Goal: Information Seeking & Learning: Learn about a topic

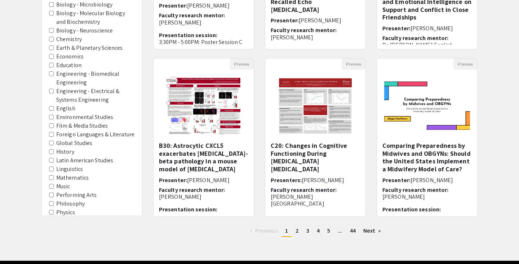
scroll to position [259, 0]
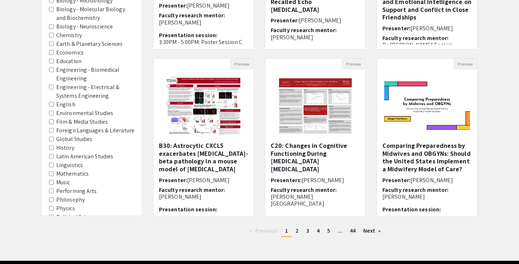
click at [53, 128] on Literature "Foreign Languages & Literature" at bounding box center [51, 130] width 5 height 5
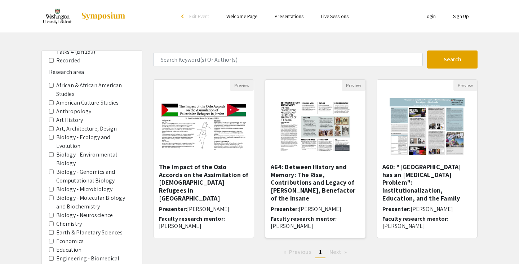
click at [345, 180] on h5 "A64: Between History and Memory: The Rise, Contributions and Legacy of Philippe…" at bounding box center [315, 182] width 89 height 39
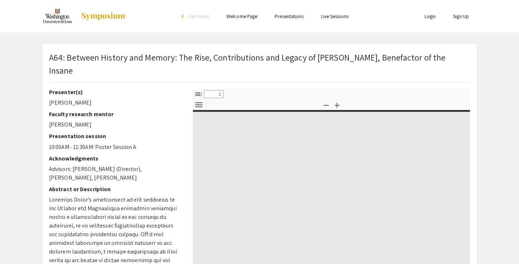
select select "custom"
type input "0"
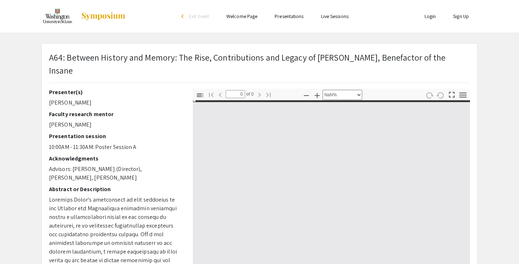
select select "auto"
type input "1"
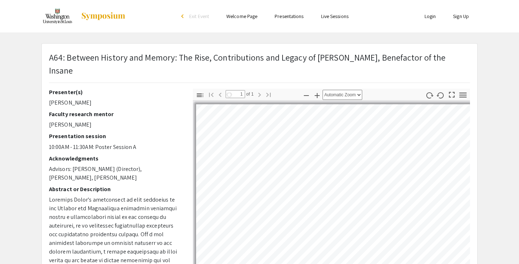
select select "auto"
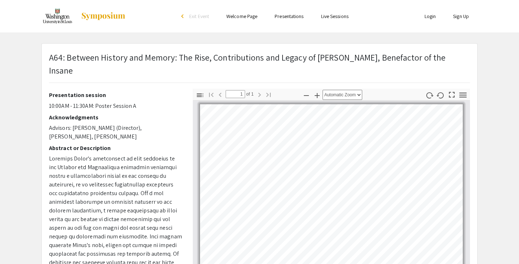
scroll to position [42, 0]
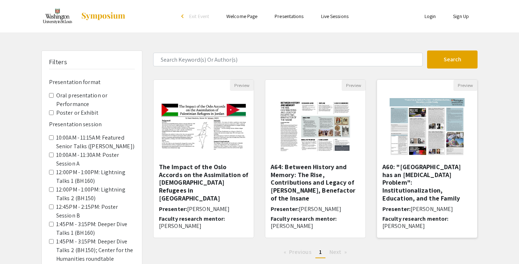
click at [401, 166] on h5 "A60: "France has an Autism Problem": Institutionalization, Education, and the F…" at bounding box center [426, 182] width 89 height 39
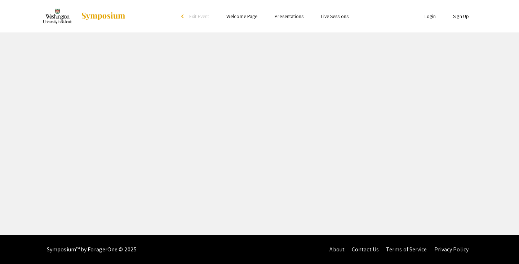
select select "custom"
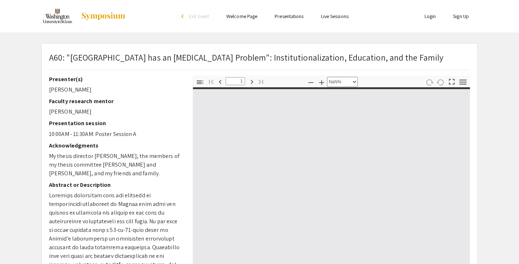
type input "0"
select select "custom"
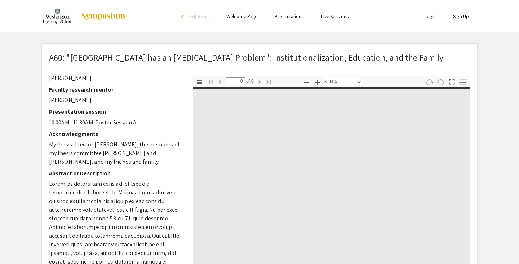
type input "1"
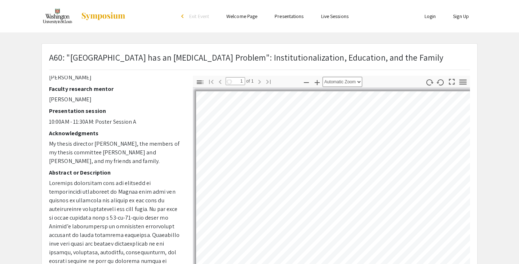
select select "auto"
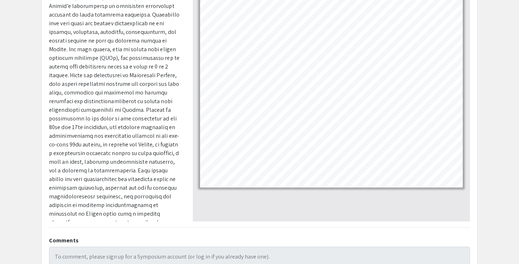
scroll to position [128, 0]
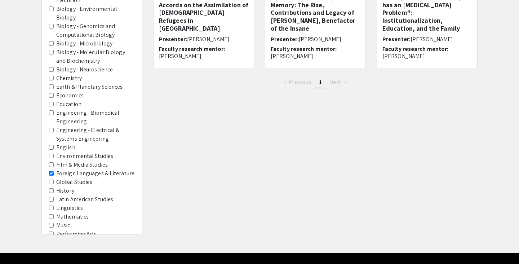
scroll to position [237, 0]
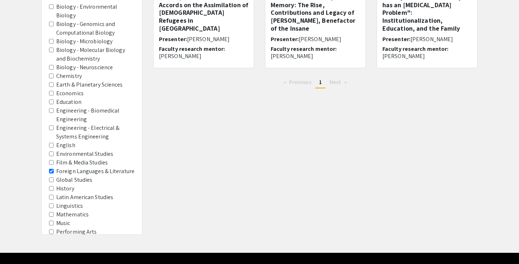
click at [52, 177] on Studies "Global Studies" at bounding box center [51, 179] width 5 height 5
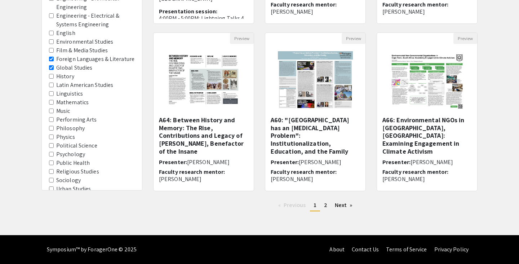
scroll to position [321, 0]
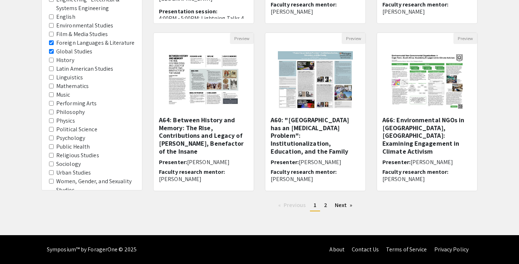
click at [53, 161] on area-Sociology "Sociology" at bounding box center [51, 163] width 5 height 5
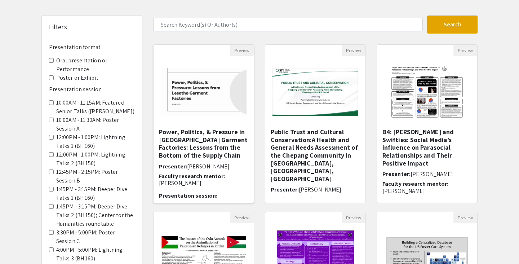
scroll to position [35, 0]
click at [171, 163] on h6 "Presenter: Jessie Wills" at bounding box center [203, 166] width 89 height 7
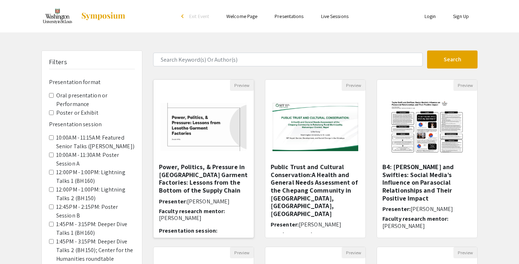
select select "custom"
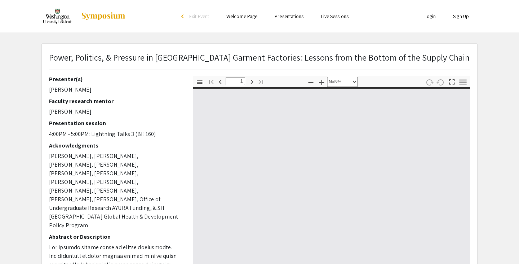
type input "0"
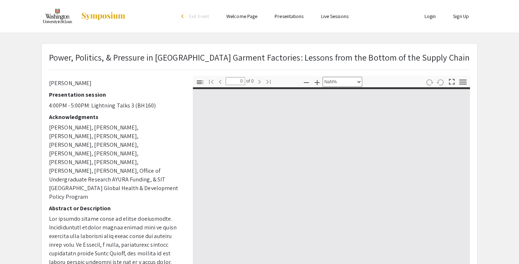
scroll to position [28, 0]
select select "auto"
type input "1"
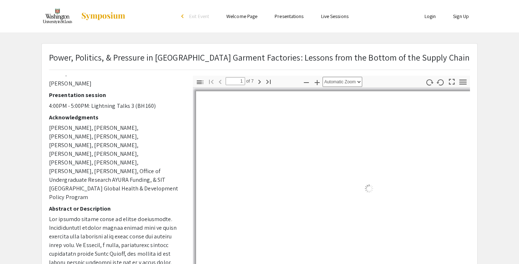
select select "auto"
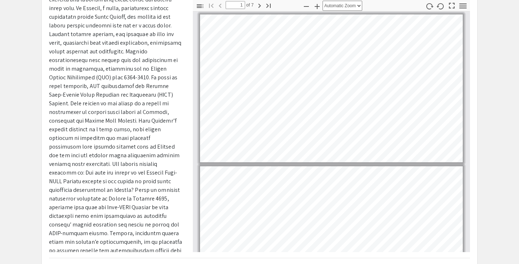
scroll to position [77, 0]
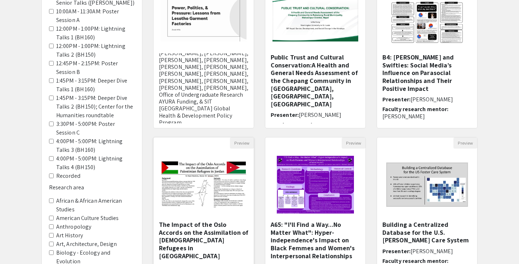
scroll to position [116, 0]
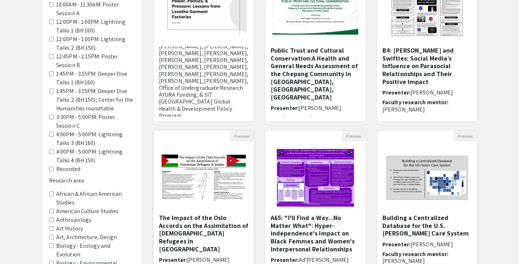
click at [183, 168] on img "Open Presentation <p>The Impact of the Oslo Accords on the Assimilation of Pale…" at bounding box center [203, 177] width 100 height 63
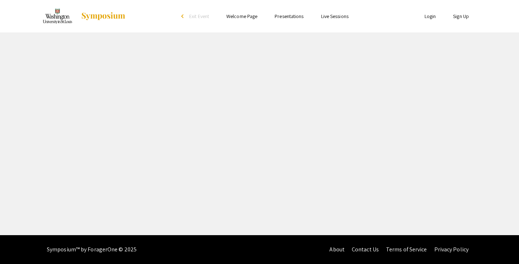
select select "custom"
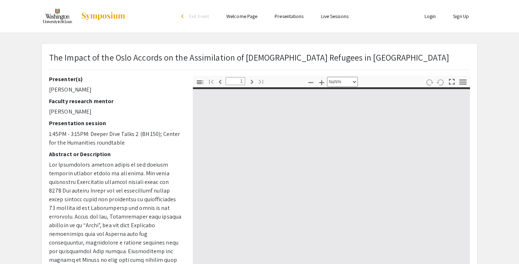
type input "0"
select select "custom"
type input "1"
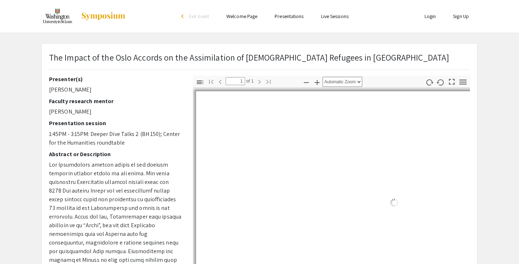
select select "auto"
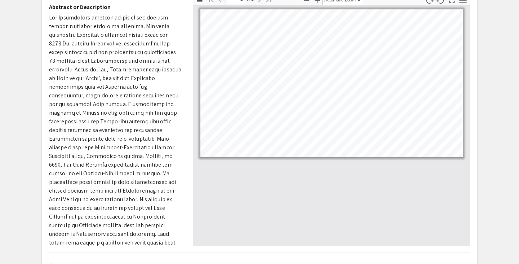
scroll to position [55, 0]
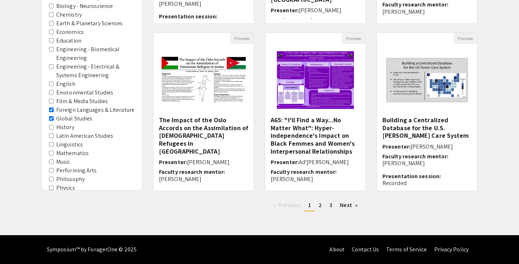
scroll to position [255, 0]
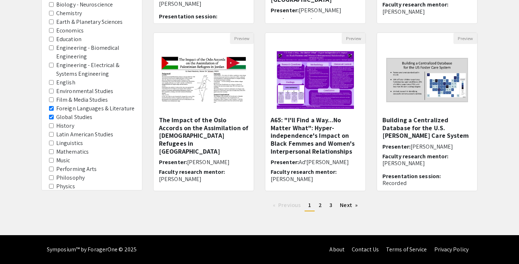
click at [53, 115] on Studies "Global Studies" at bounding box center [51, 117] width 5 height 5
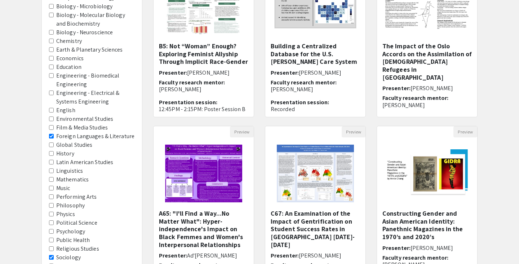
scroll to position [214, 0]
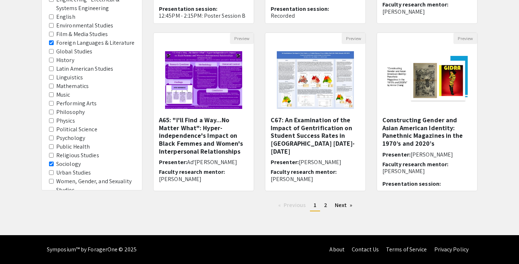
click at [52, 161] on area-Sociology "Sociology" at bounding box center [51, 163] width 5 height 5
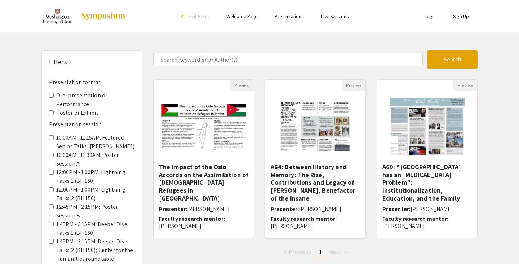
click at [297, 143] on img "Open Presentation <p>A64: Between History and Memory: The Rise, Contributions a…" at bounding box center [315, 127] width 91 height 72
select select "custom"
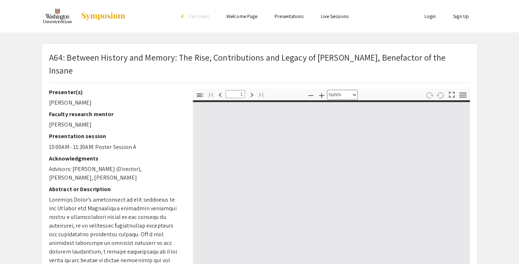
type input "0"
select select "custom"
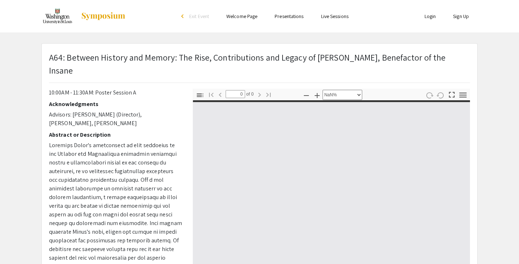
scroll to position [59, 0]
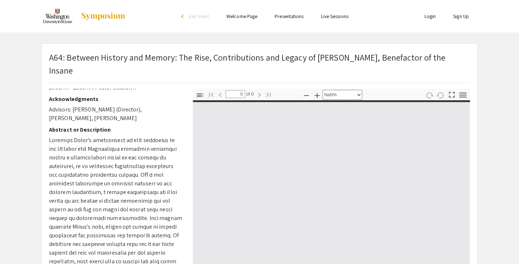
type input "1"
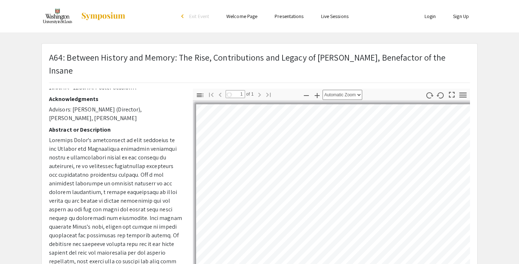
select select "auto"
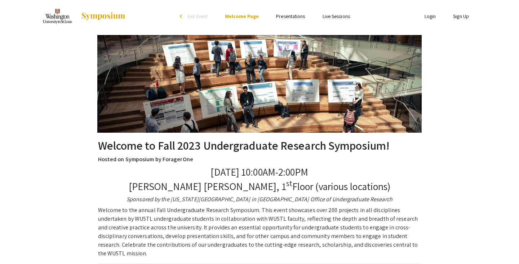
click at [292, 13] on link "Presentations" at bounding box center [290, 16] width 29 height 6
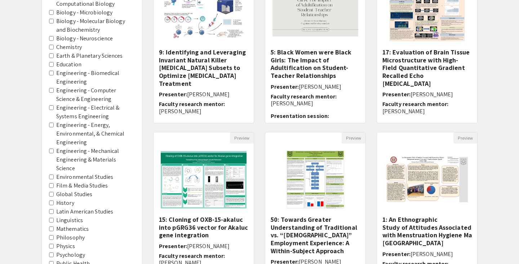
scroll to position [131, 0]
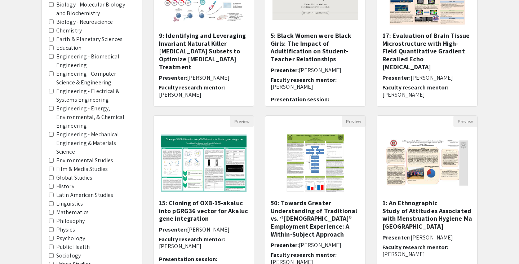
click at [53, 201] on area-Linguistics "Linguistics" at bounding box center [51, 203] width 5 height 5
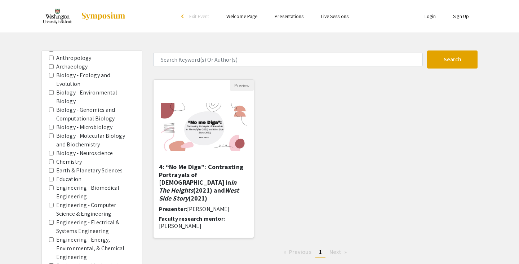
click at [194, 125] on img "Open Presentation <p>4: “No Me Diga”: Contrasting Portrayals of Spanish in <em>…" at bounding box center [203, 126] width 100 height 63
select select "custom"
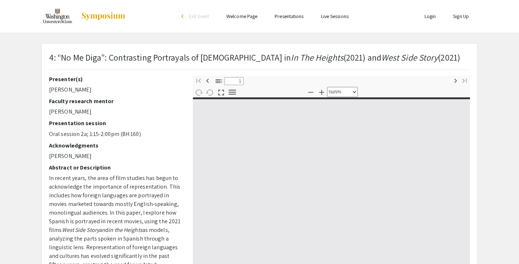
type input "0"
select select "custom"
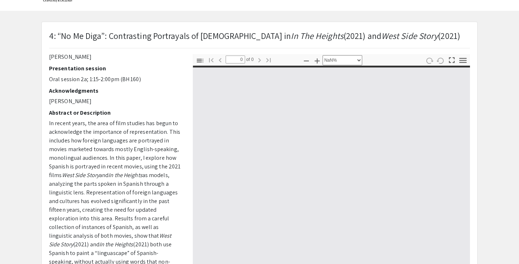
scroll to position [23, 0]
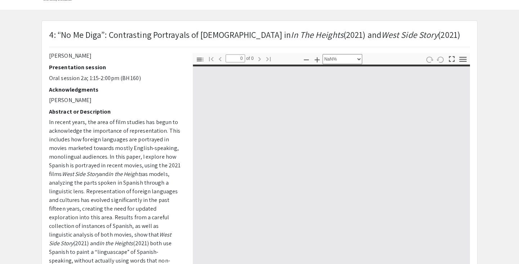
type input "1"
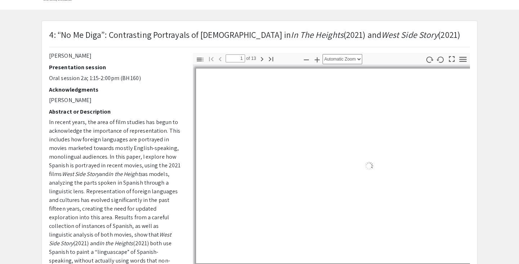
select select "auto"
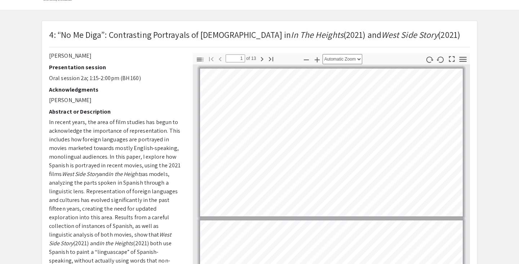
scroll to position [1, 0]
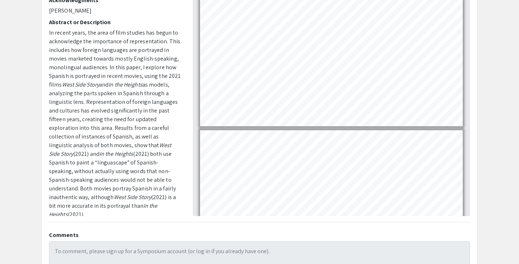
scroll to position [112, 0]
drag, startPoint x: 151, startPoint y: 206, endPoint x: 41, endPoint y: 34, distance: 204.6
click at [41, 34] on div "4: “No Me Diga”: Contrasting Portrayals of Spanish in In [GEOGRAPHIC_DATA] (202…" at bounding box center [259, 113] width 447 height 364
copy p "Lo ipsumd sitam, con adip el sedd eiusmod tem incid ut laboreetdol mag aliquaen…"
click at [70, 63] on p "In recent years, the area of film studies has begun to acknowledge the importan…" at bounding box center [115, 123] width 133 height 190
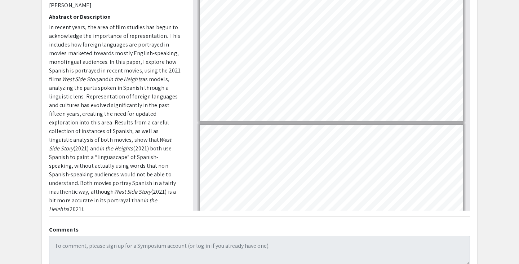
scroll to position [120, 0]
